Goal: Task Accomplishment & Management: Check status

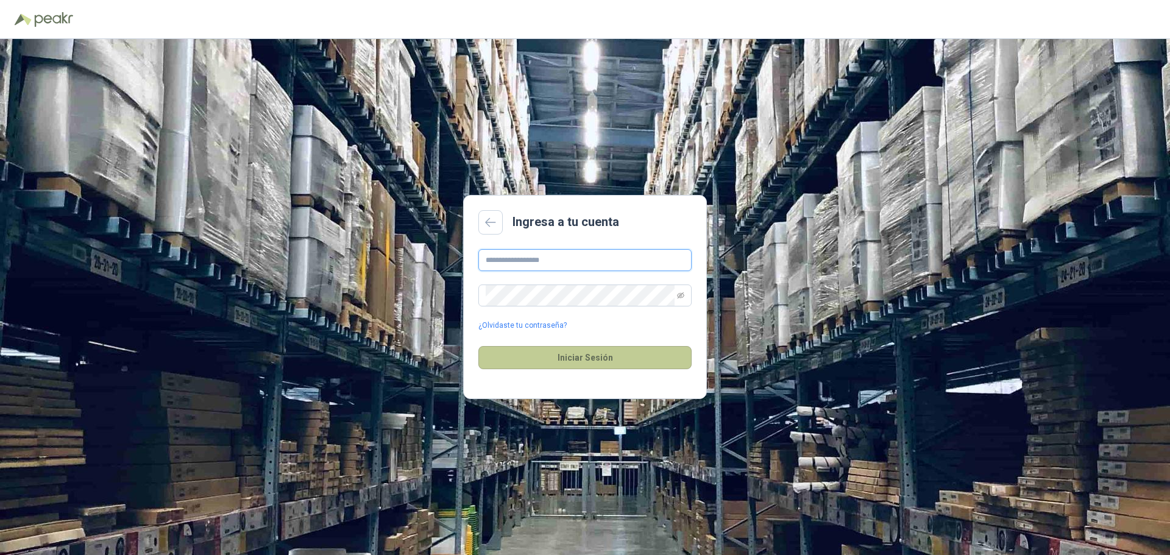
type input "**********"
click at [584, 358] on button "Iniciar Sesión" at bounding box center [584, 357] width 213 height 23
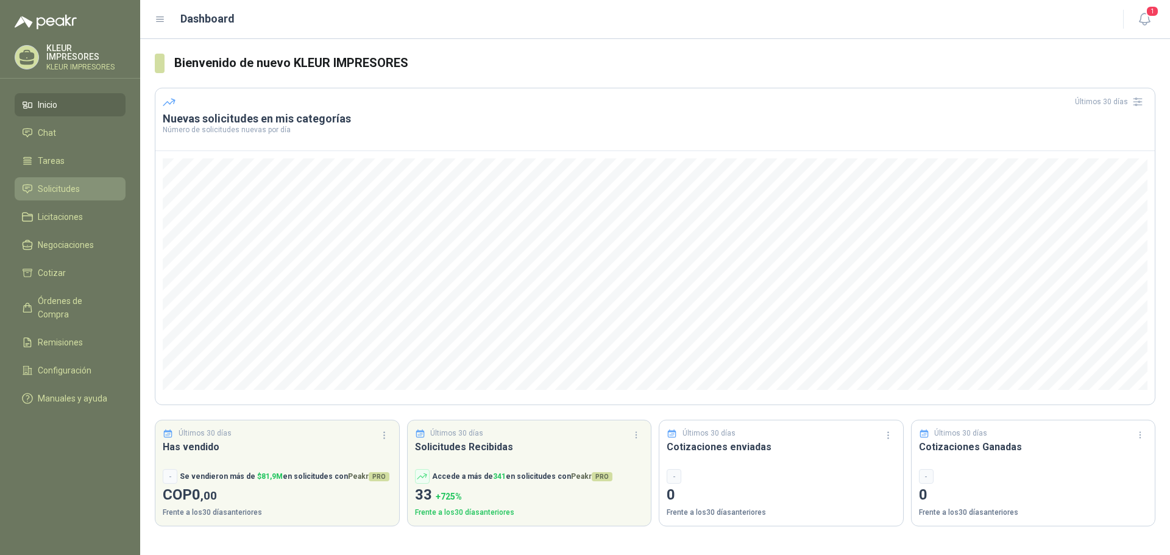
click at [49, 193] on span "Solicitudes" at bounding box center [59, 188] width 42 height 13
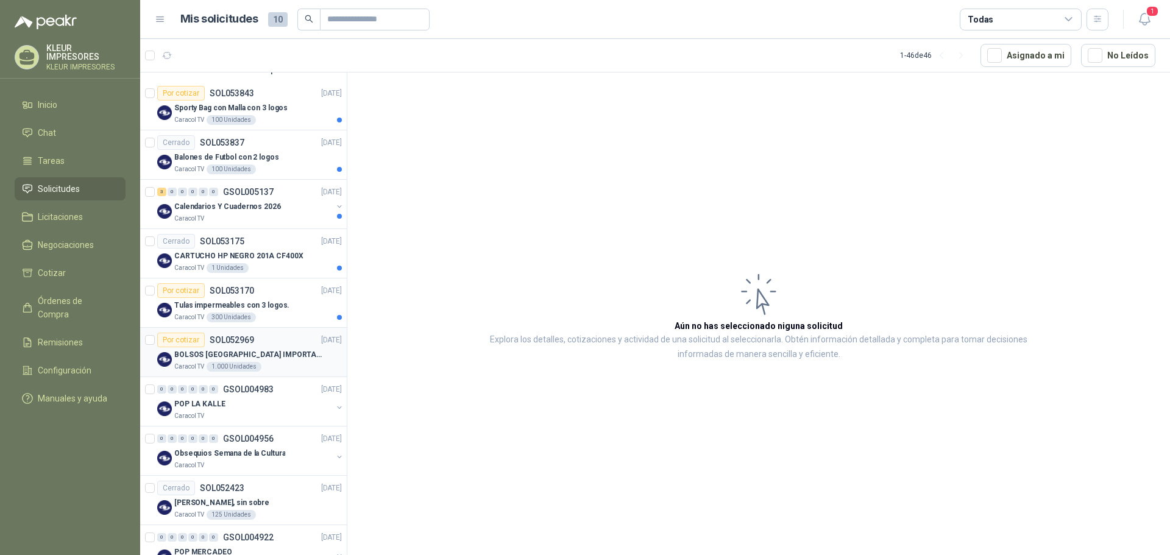
scroll to position [122, 0]
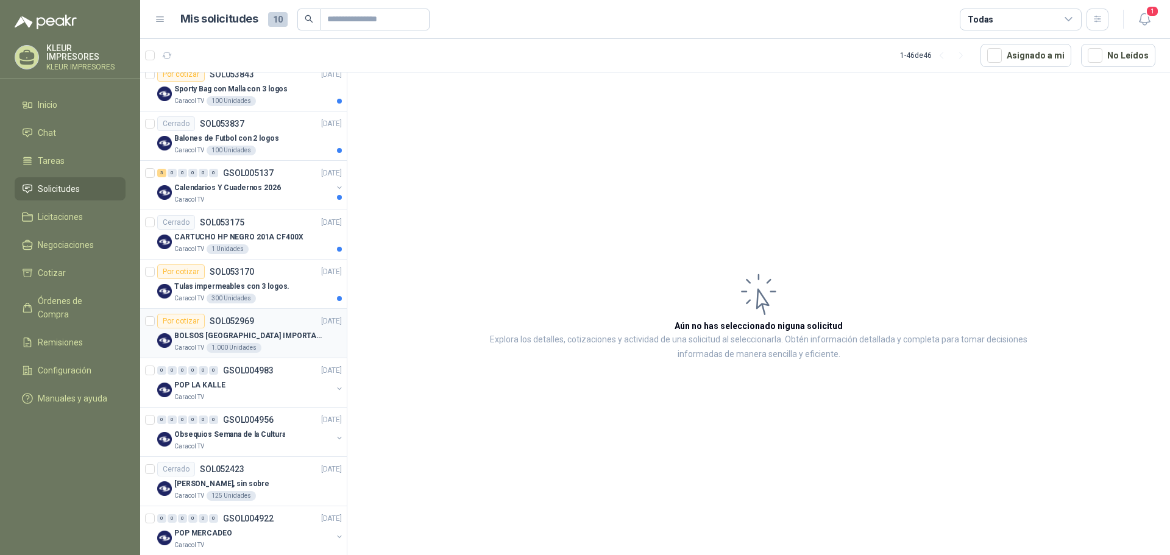
click at [266, 330] on p "BOLSOS [GEOGRAPHIC_DATA] IMPORTADO [GEOGRAPHIC_DATA]-397-1" at bounding box center [250, 336] width 152 height 12
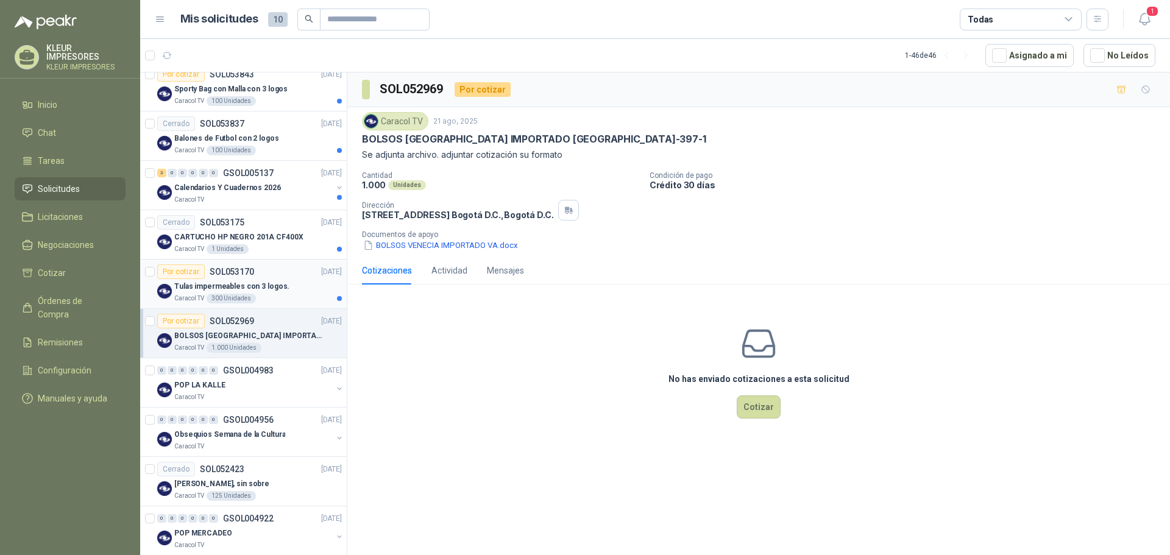
click at [268, 281] on p "Tulas impermeables con 3 logos." at bounding box center [231, 287] width 115 height 12
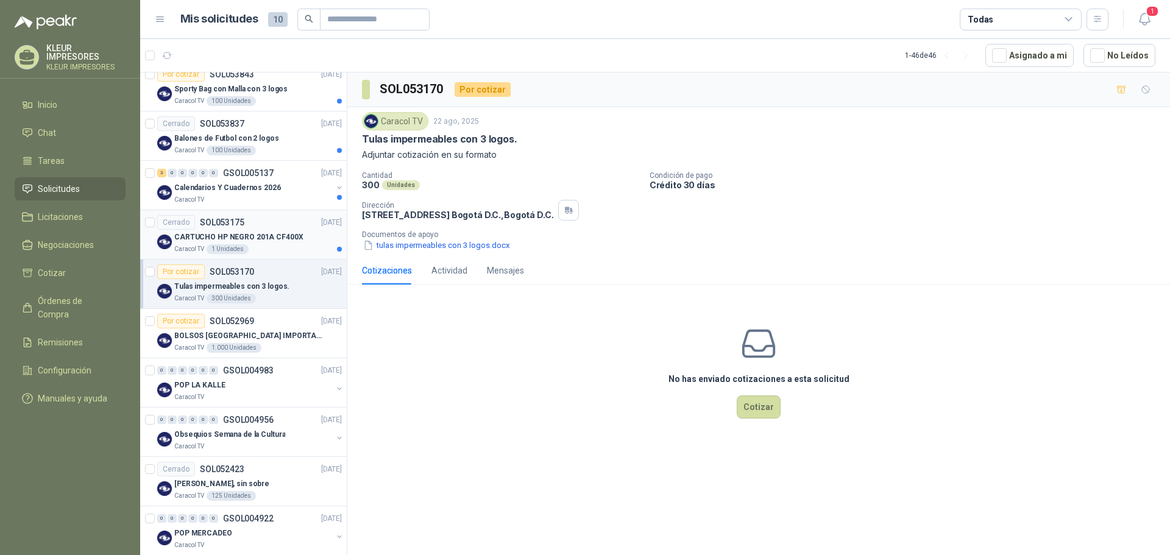
click at [267, 240] on p "CARTUCHO HP NEGRO 201A CF400X" at bounding box center [238, 238] width 129 height 12
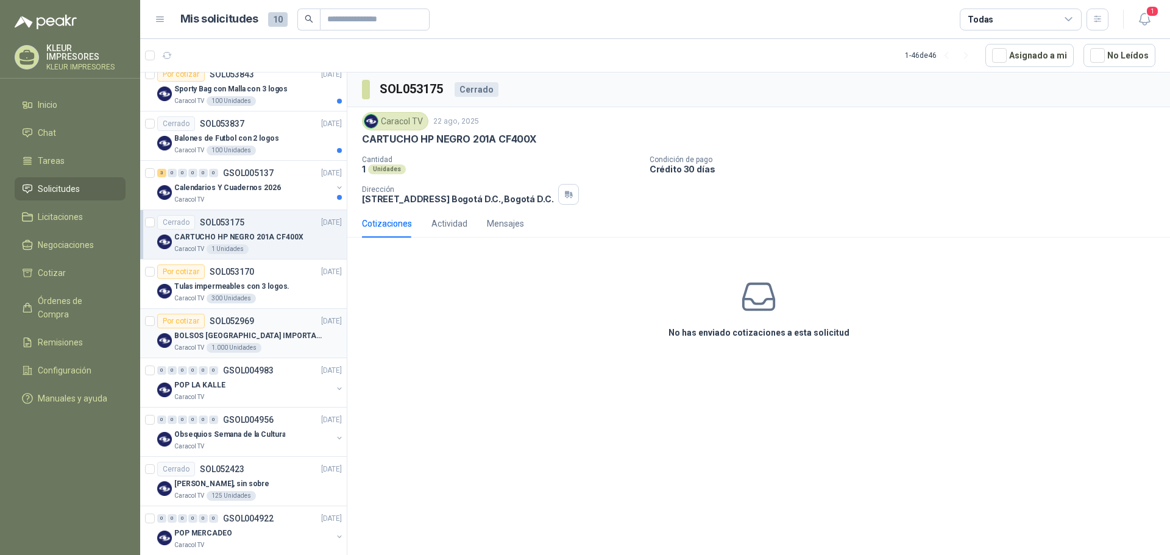
scroll to position [61, 0]
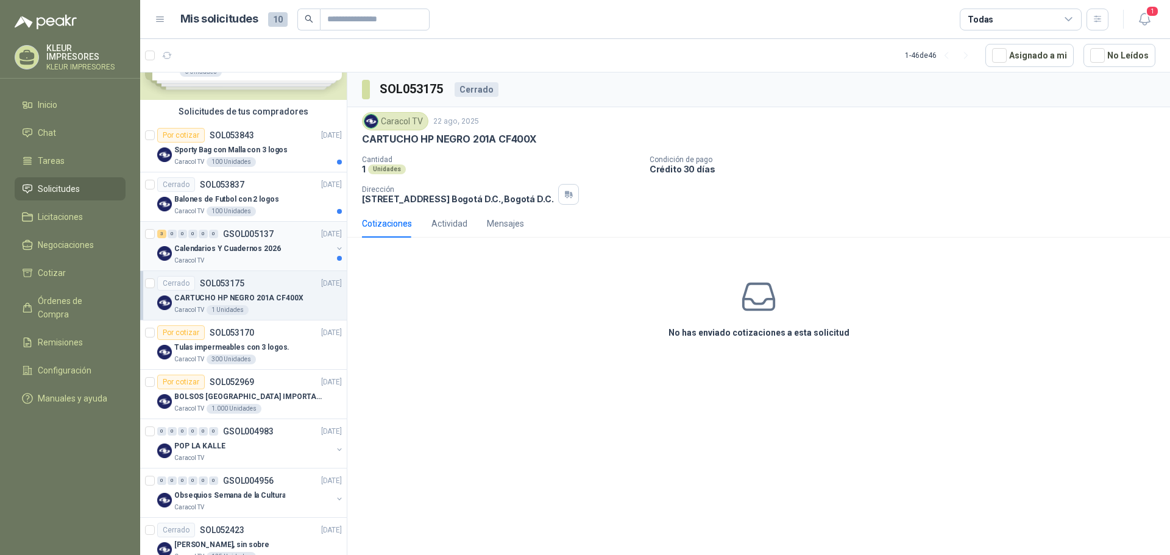
click at [267, 245] on p "Calendarios Y Cuadernos 2026" at bounding box center [227, 249] width 107 height 12
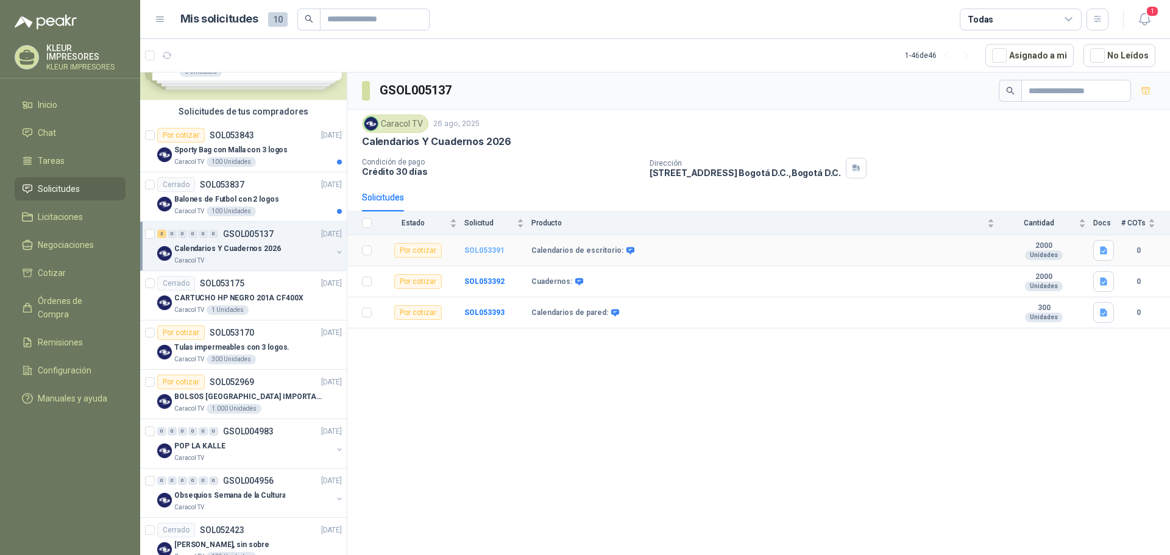
click at [473, 249] on b "SOL053391" at bounding box center [484, 250] width 40 height 9
